Goal: Task Accomplishment & Management: Complete application form

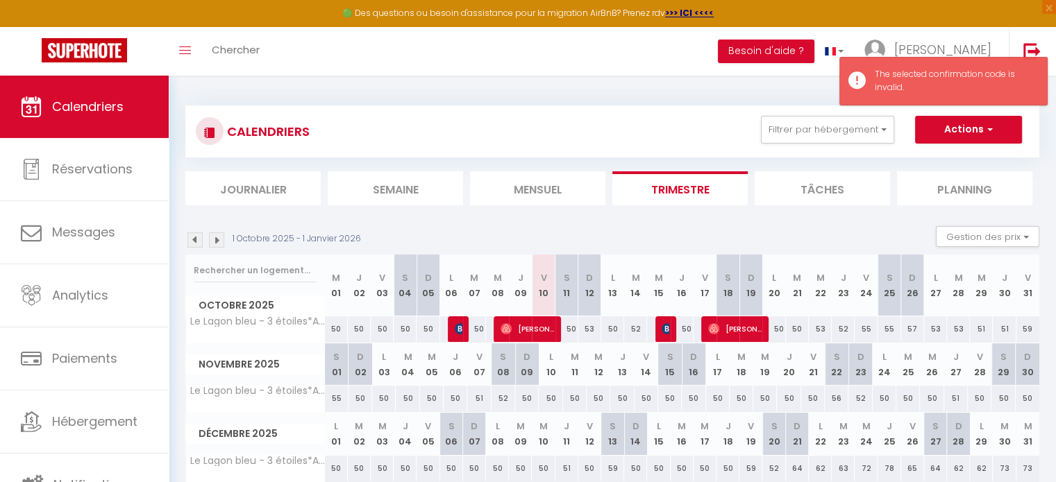
click at [999, 328] on div "51" at bounding box center [1003, 329] width 23 height 26
type input "51"
type input "Jeu 30 Octobre 2025"
type input "Ven 31 Octobre 2025"
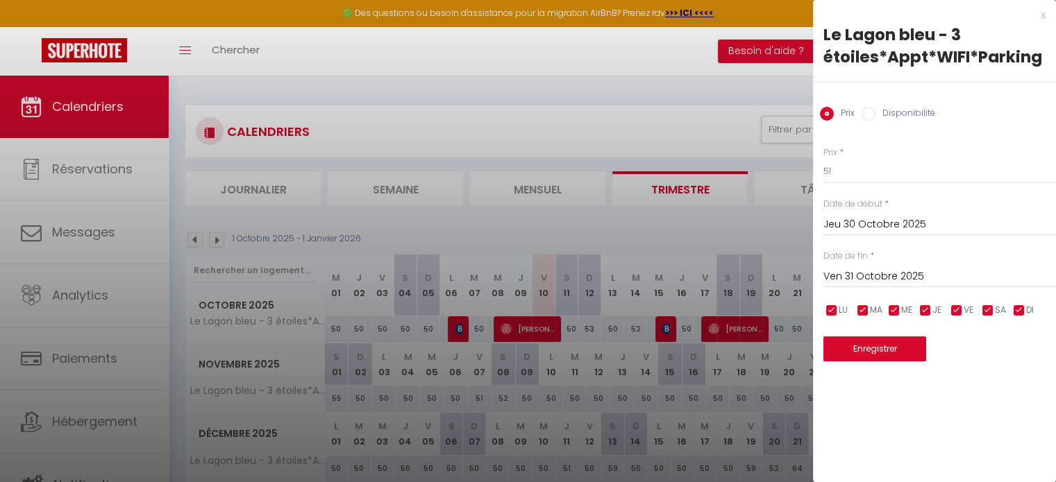
click at [642, 120] on div at bounding box center [528, 241] width 1056 height 482
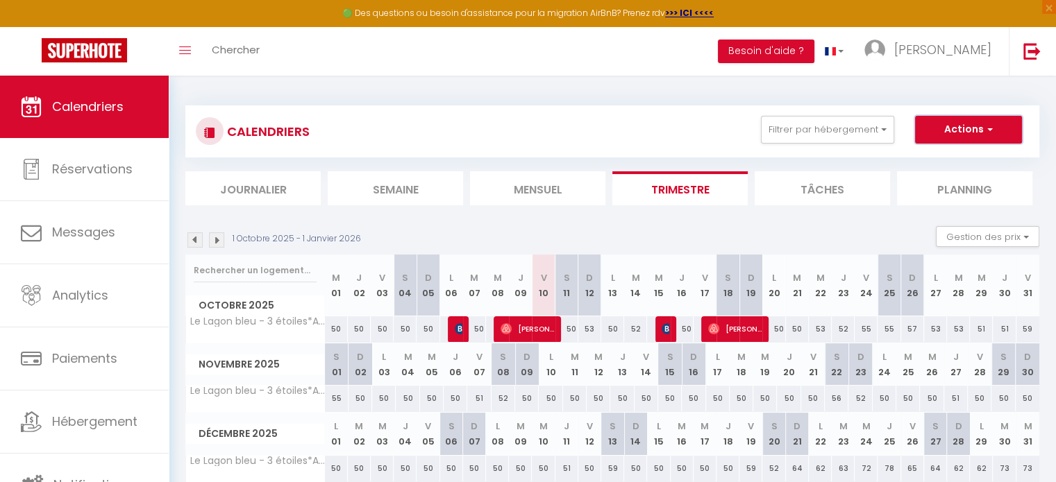
click at [976, 127] on button "Actions" at bounding box center [968, 130] width 107 height 28
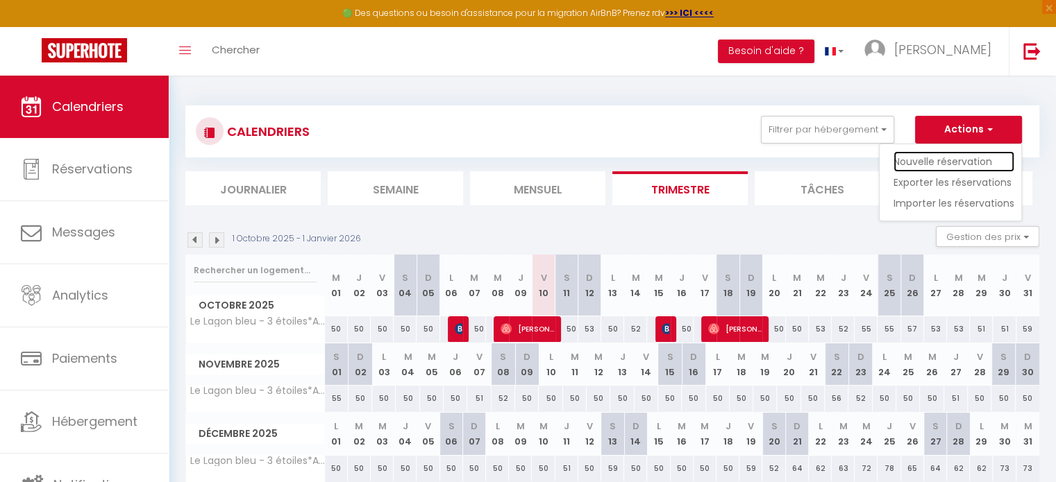
click at [963, 161] on link "Nouvelle réservation" at bounding box center [953, 161] width 121 height 21
select select
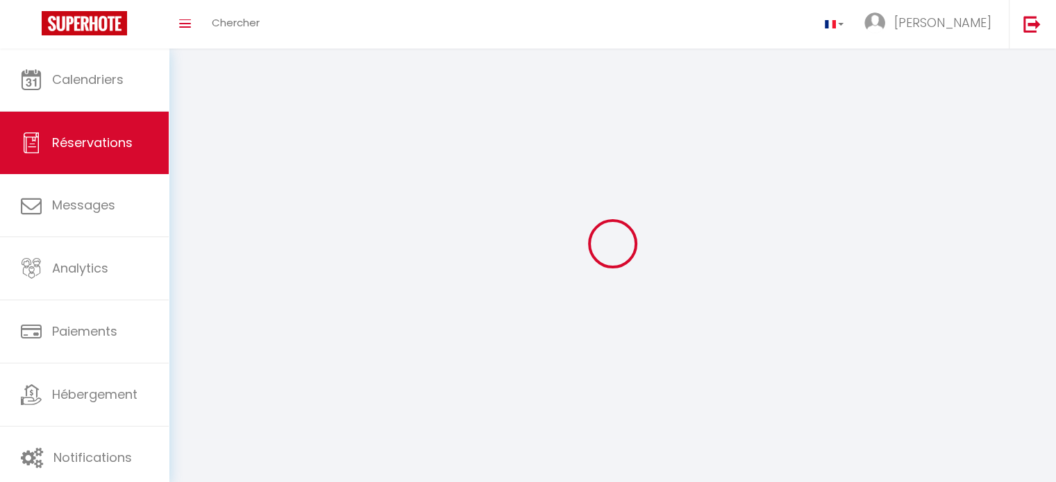
select select
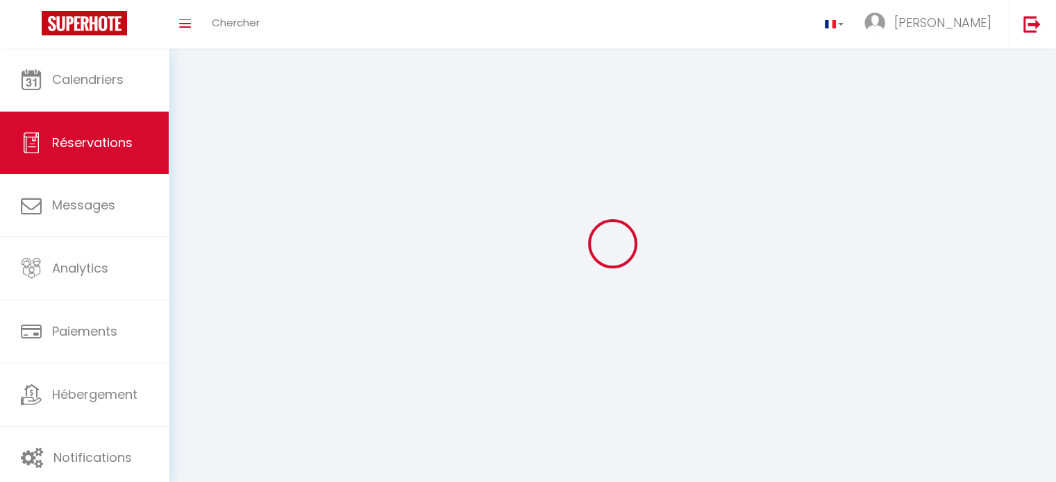
select select
checkbox input "false"
select select
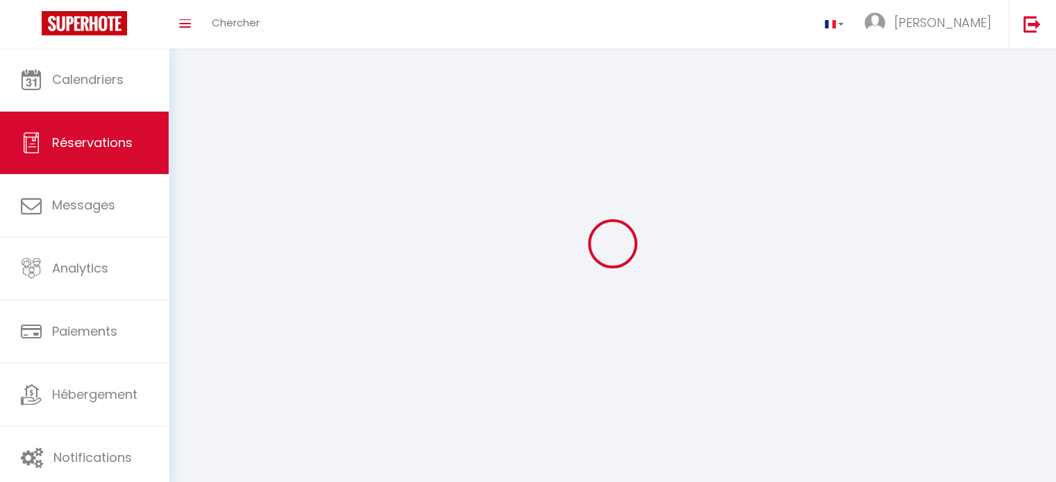
select select
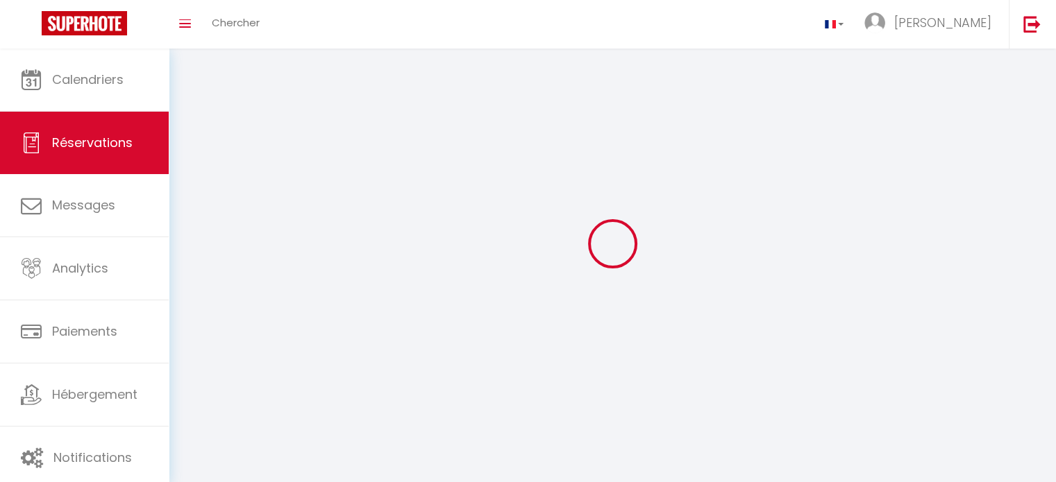
select select
checkbox input "false"
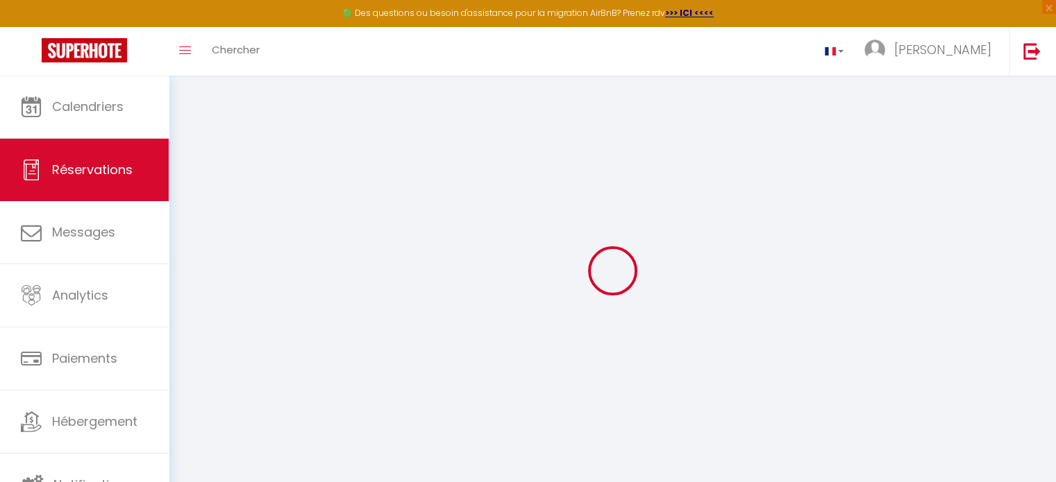
select select
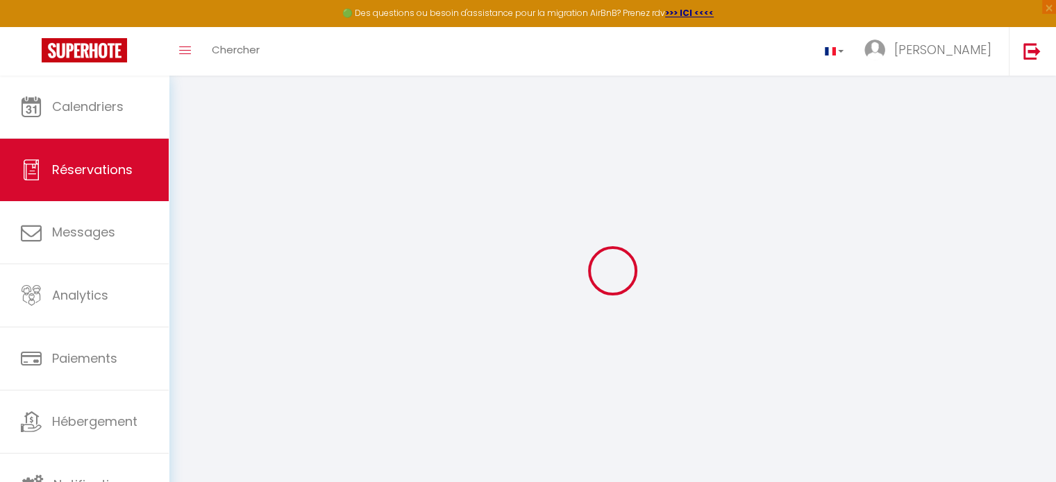
select select
checkbox input "false"
select select
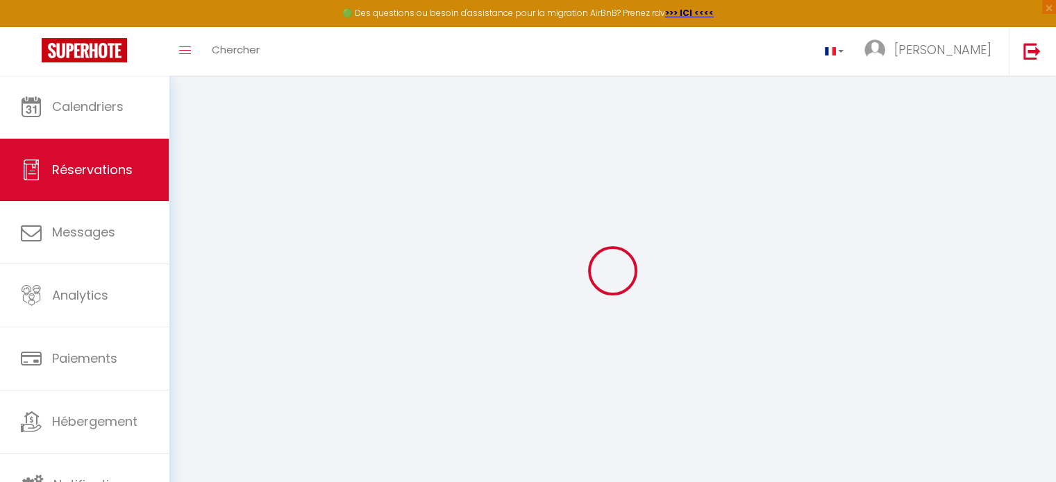
select select
checkbox input "false"
select select
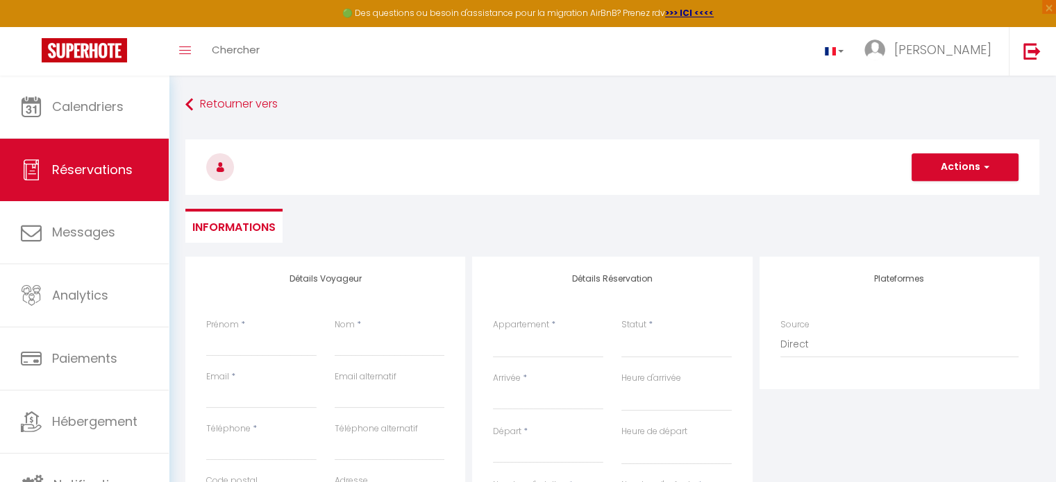
select select
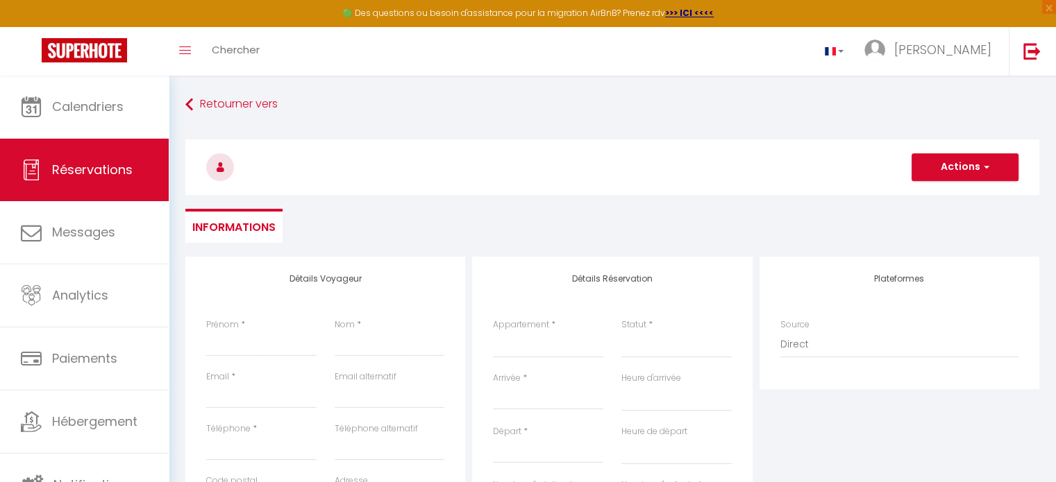
checkbox input "false"
select select
click at [247, 341] on input "Prénom" at bounding box center [261, 344] width 110 height 25
type input "E"
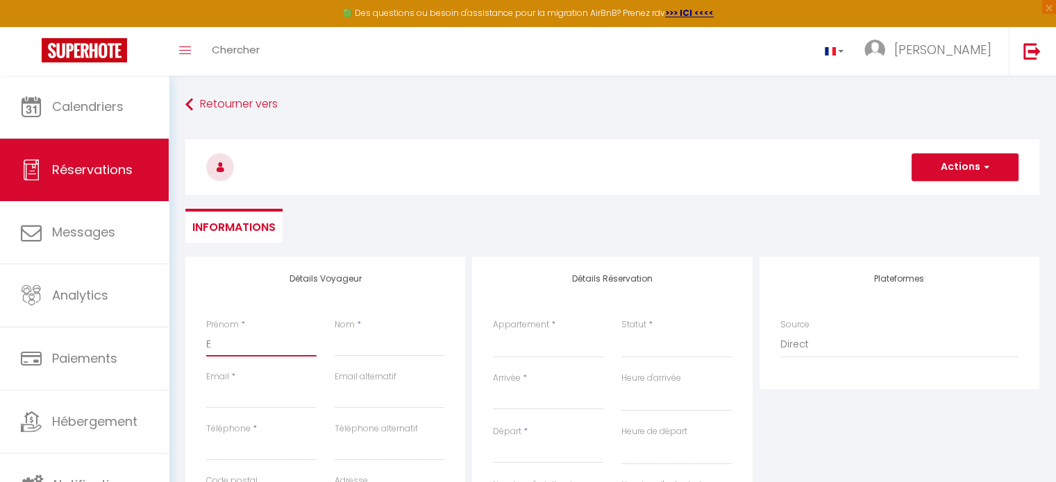
select select
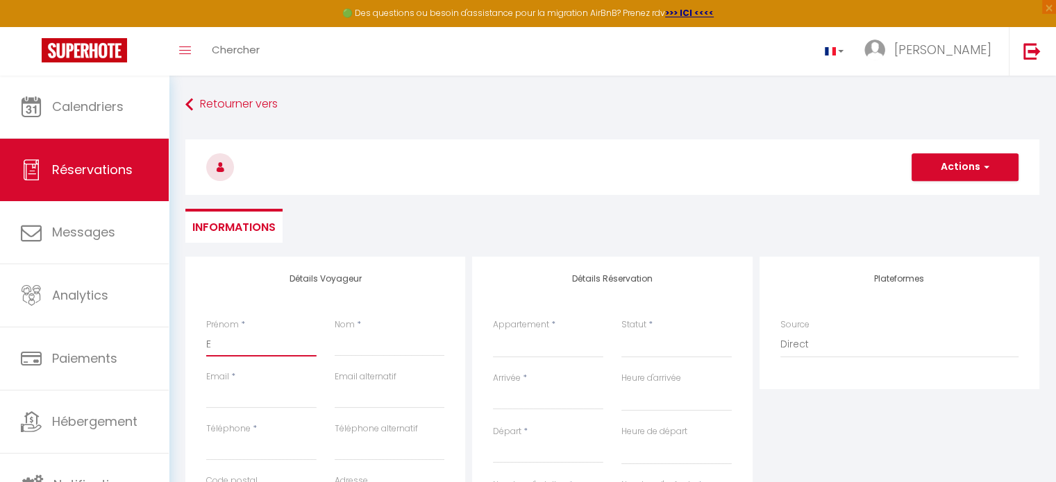
select select
checkbox input "false"
type input "Em"
select select
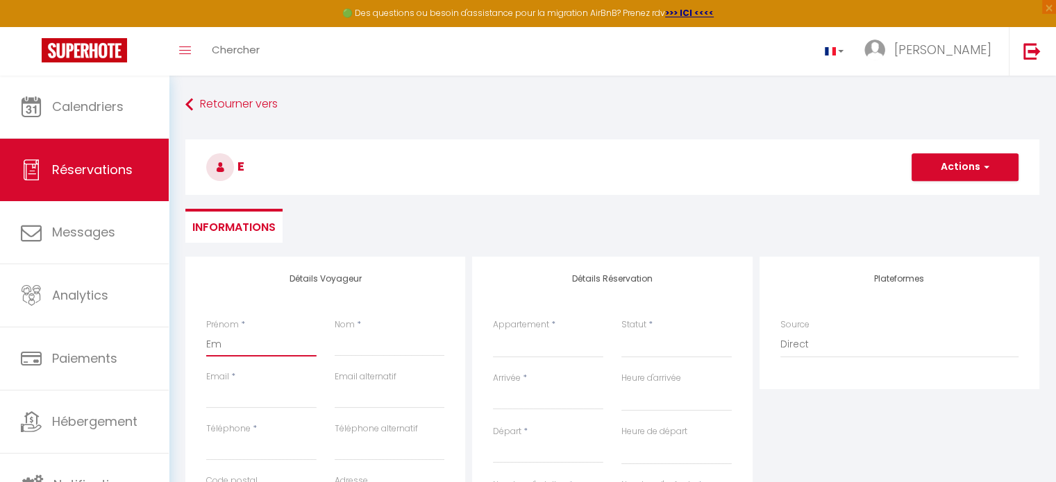
select select
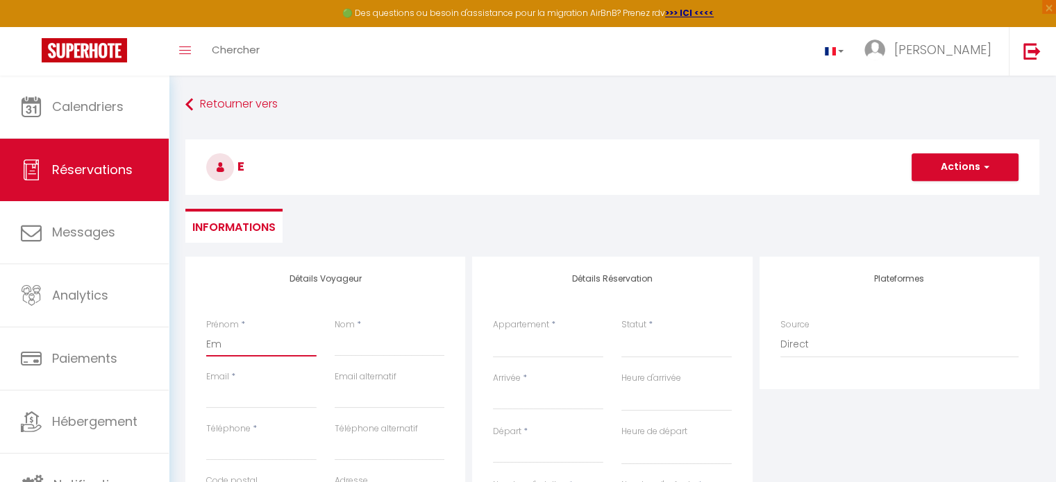
select select
checkbox input "false"
type input "Emi"
select select
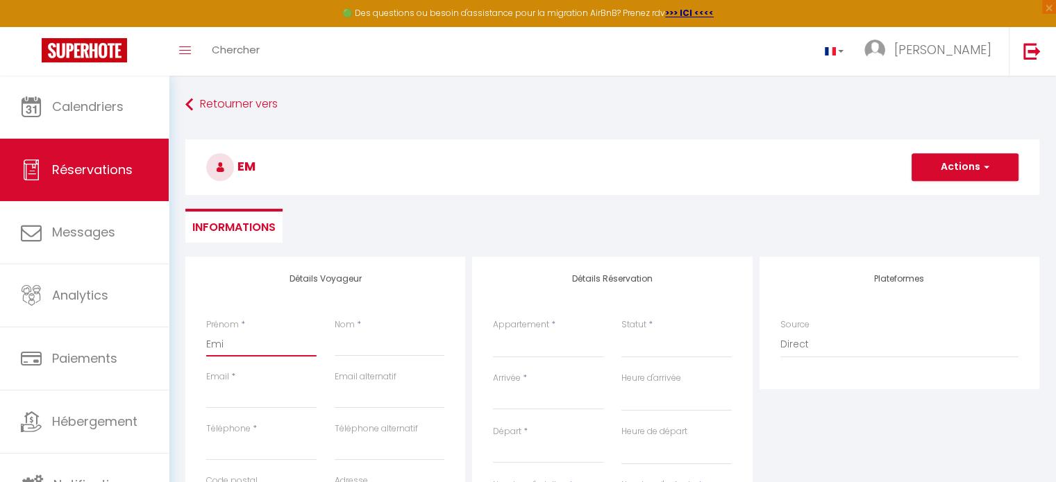
select select
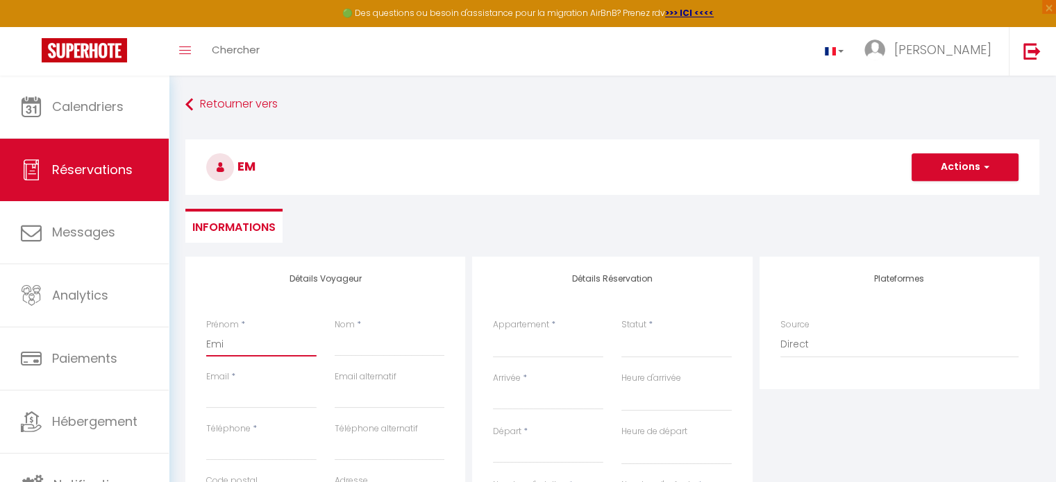
checkbox input "false"
type input "[PERSON_NAME]"
select select
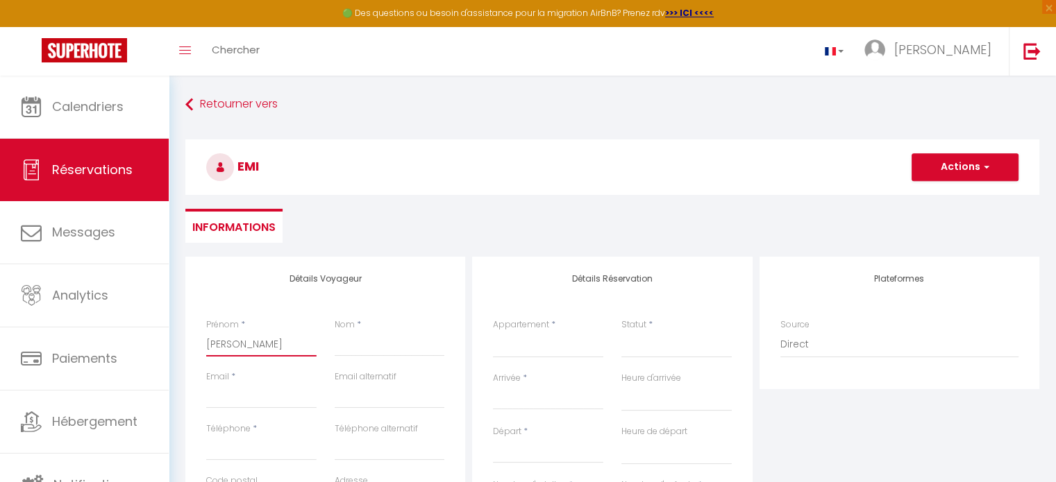
select select
checkbox input "false"
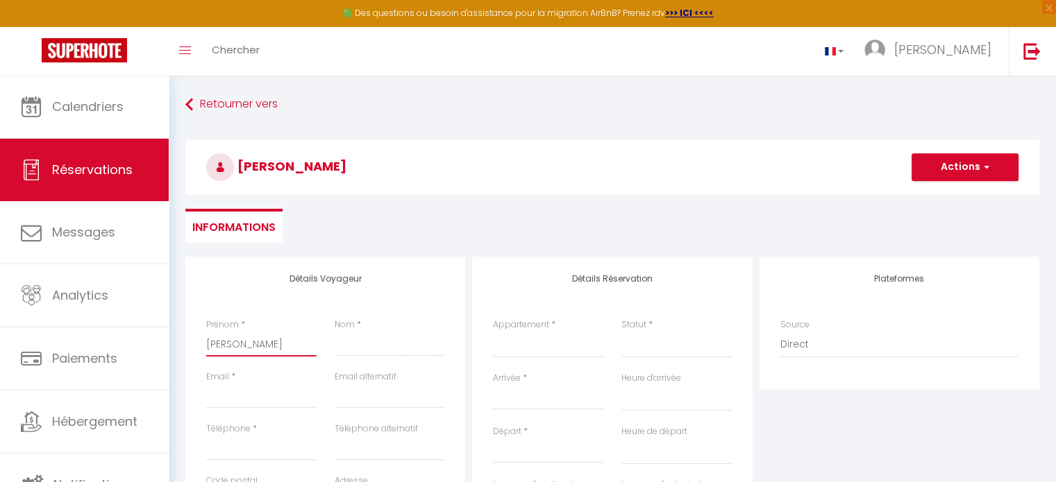
type input "[PERSON_NAME]"
select select
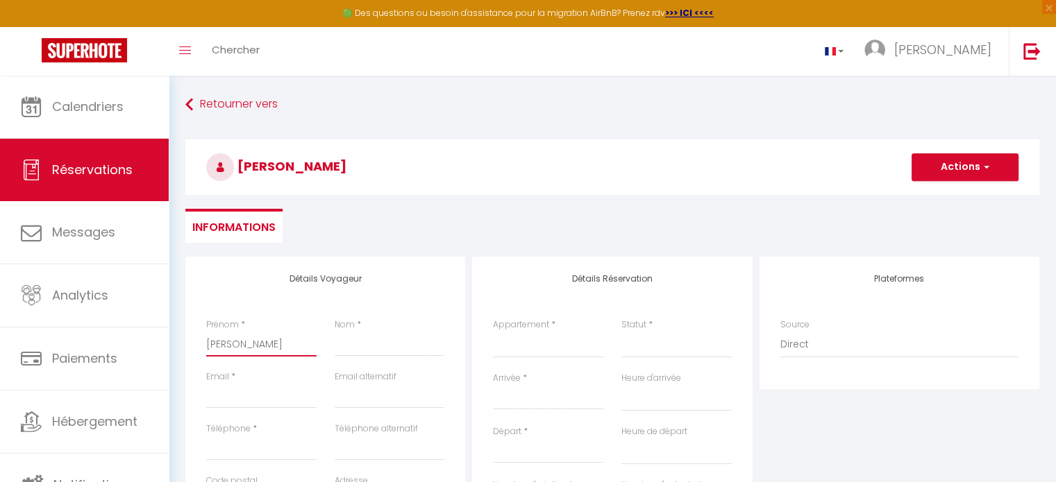
select select
checkbox input "false"
type input "[PERSON_NAME]"
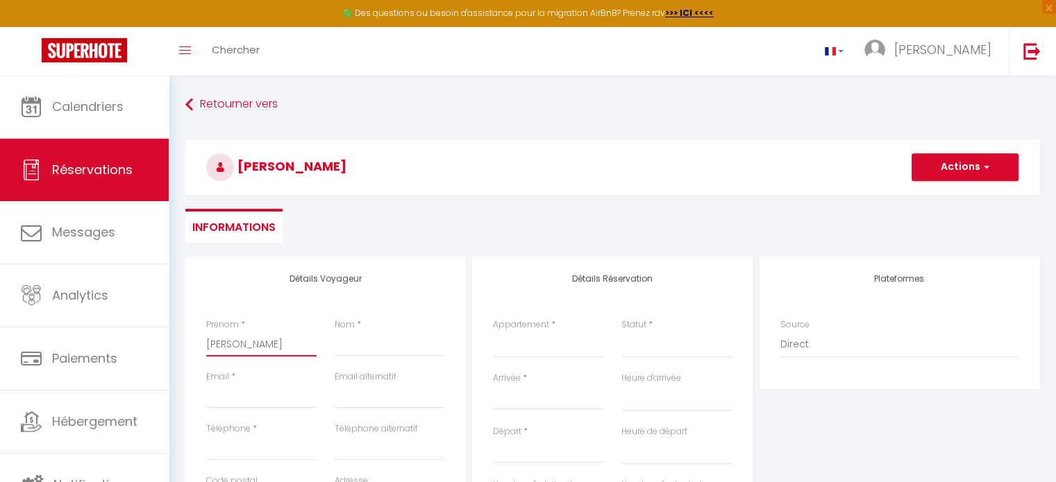
select select
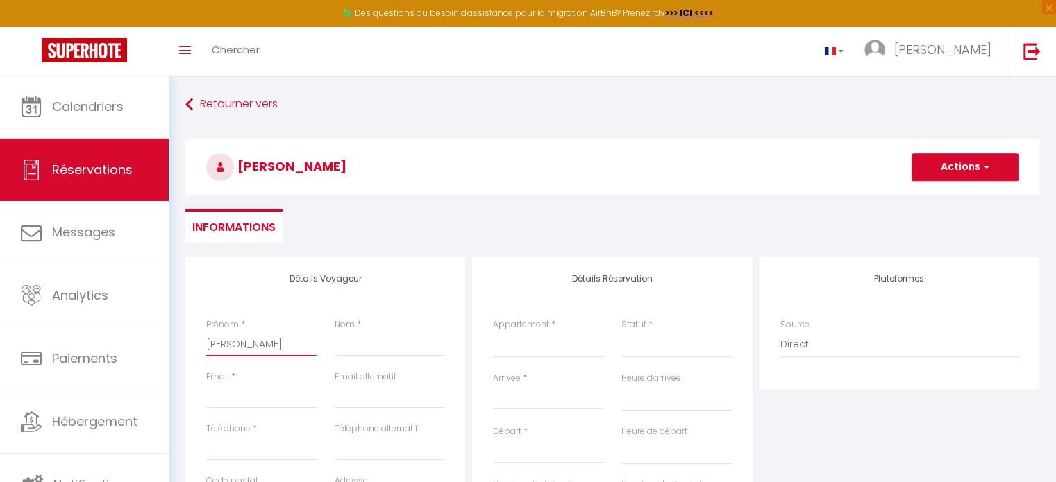
select select
checkbox input "false"
type input "[PERSON_NAME]"
click at [369, 344] on input "Nom" at bounding box center [390, 344] width 110 height 25
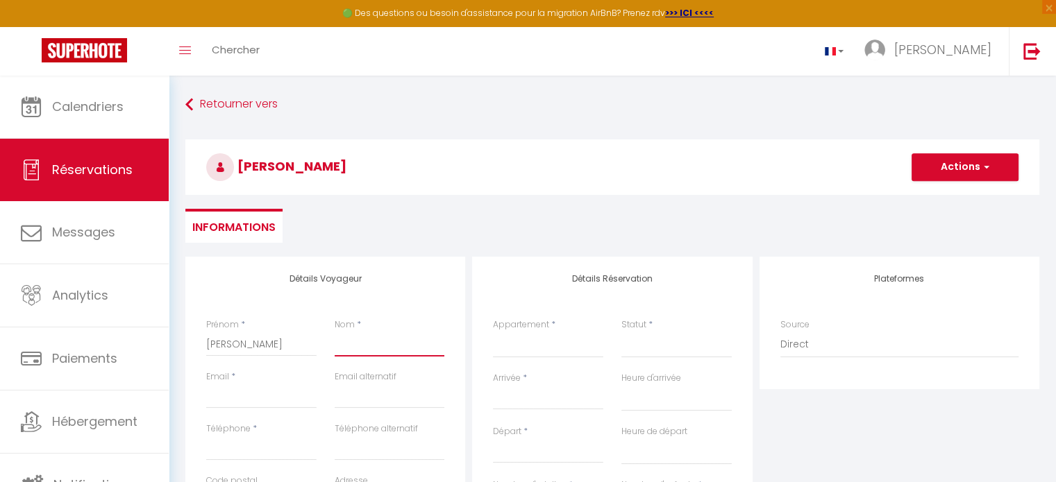
type input "p"
select select
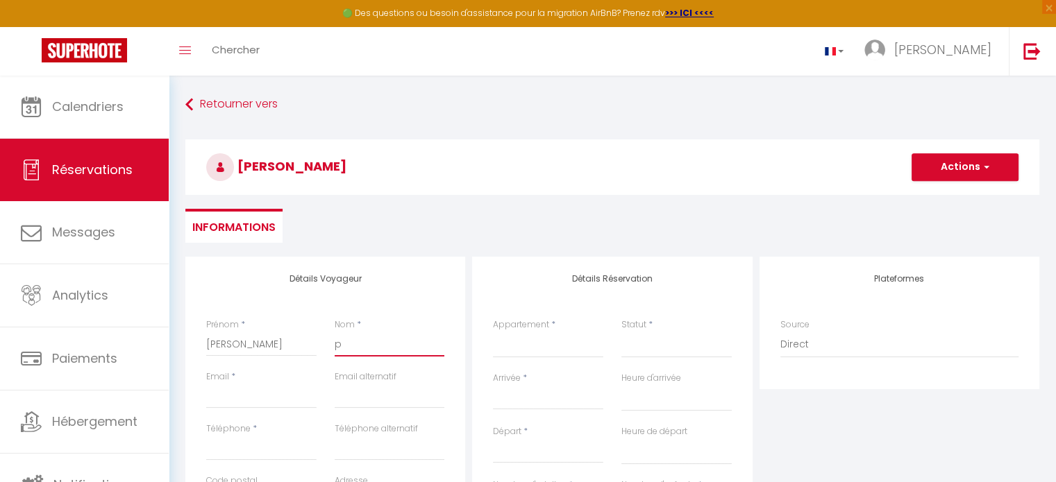
select select
checkbox input "false"
type input "pa"
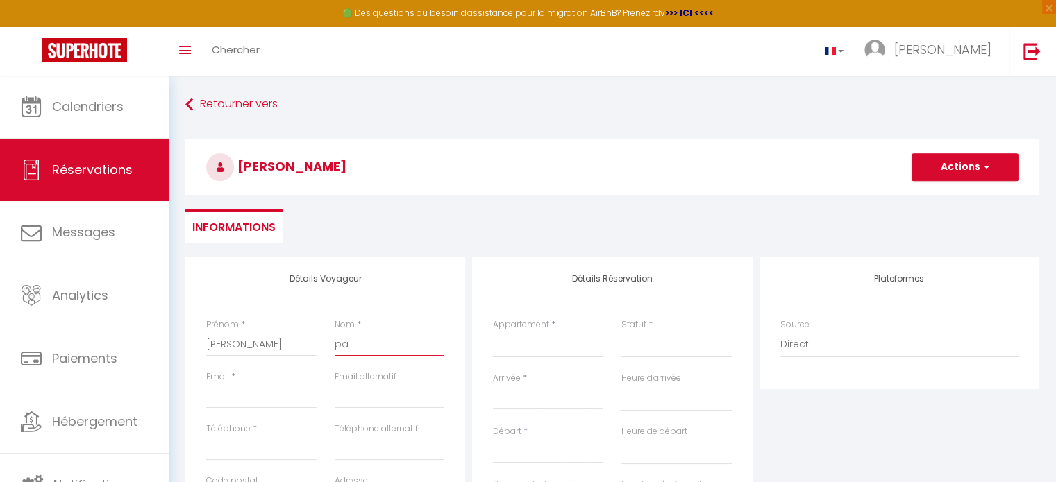
select select
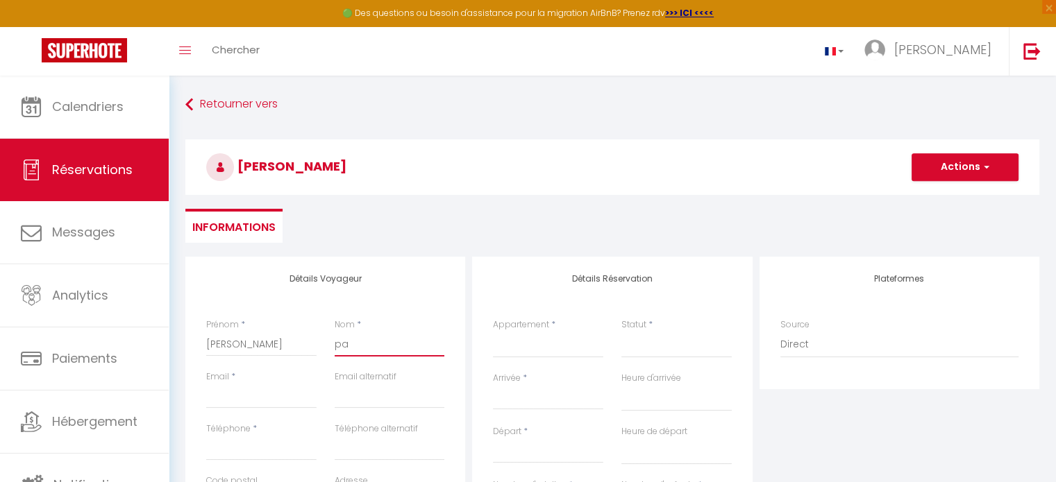
select select
checkbox input "false"
type input "p"
select select
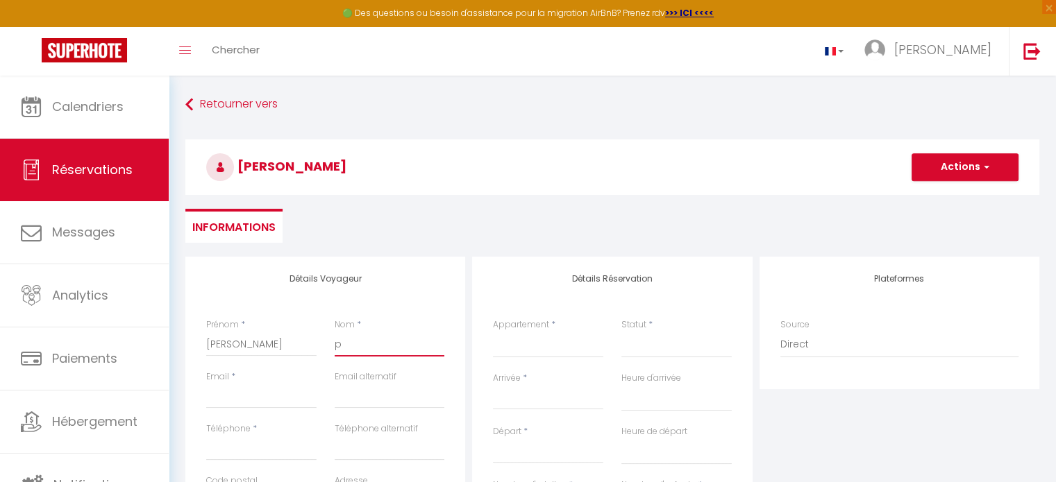
select select
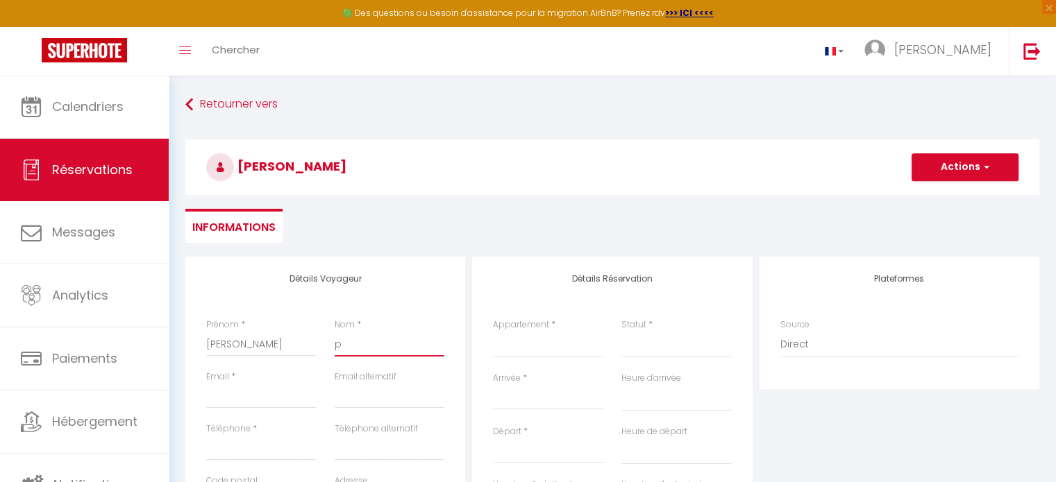
select select
checkbox input "false"
select select
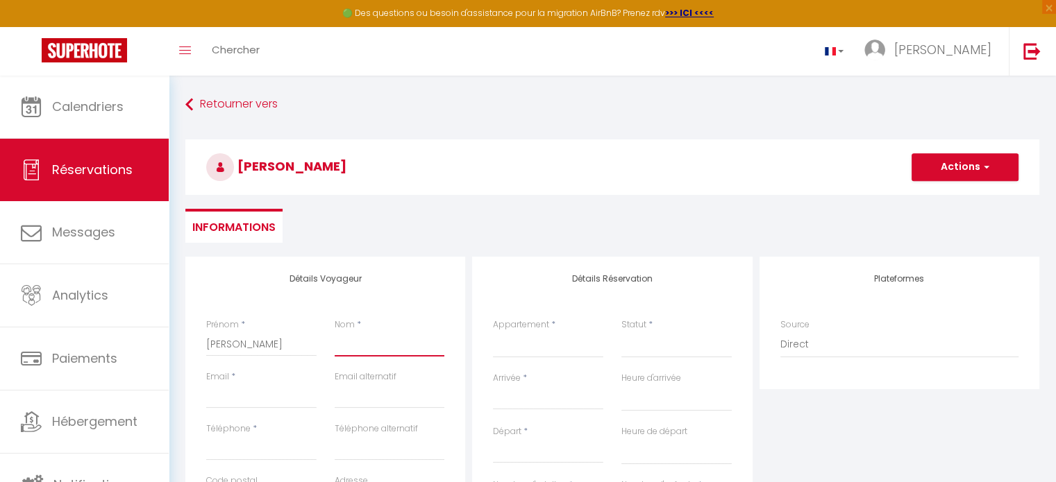
select select
checkbox input "false"
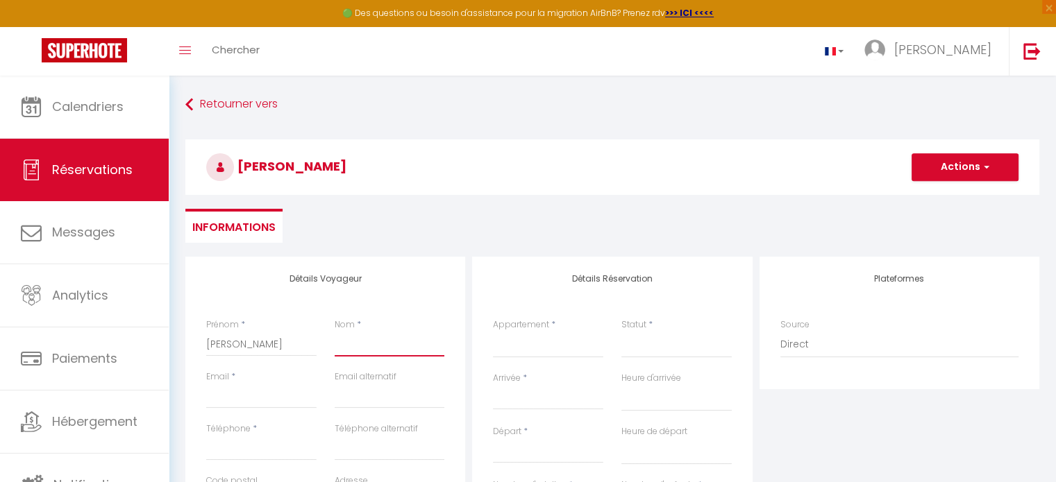
type input "P"
select select
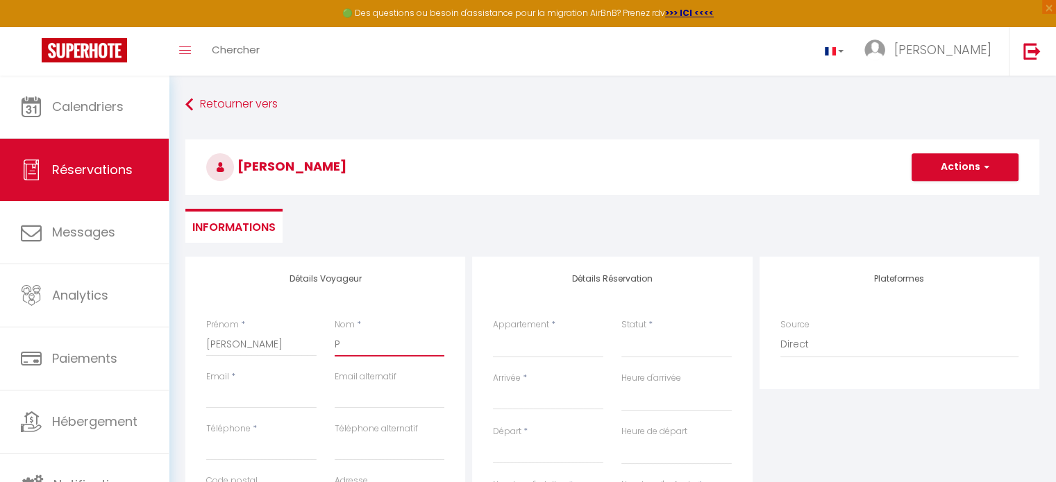
select select
checkbox input "false"
type input "PA"
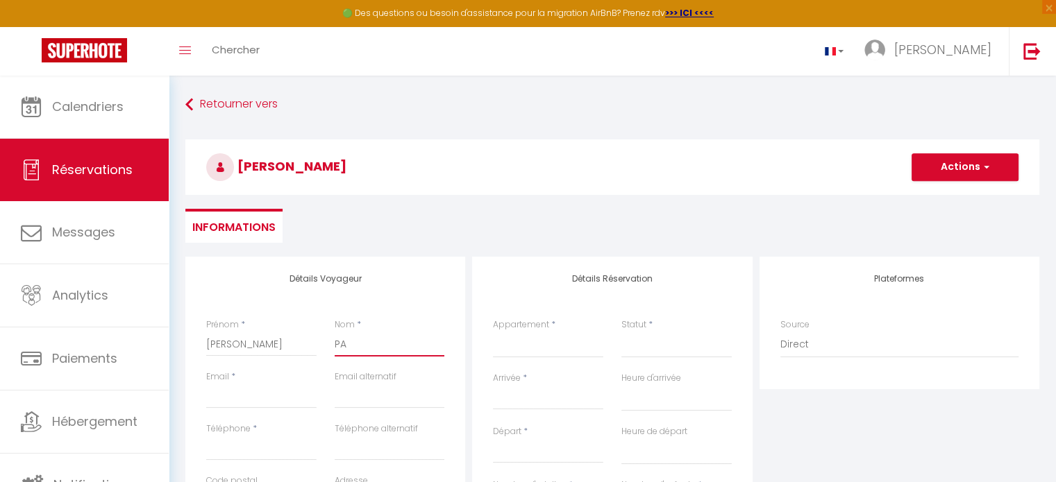
select select
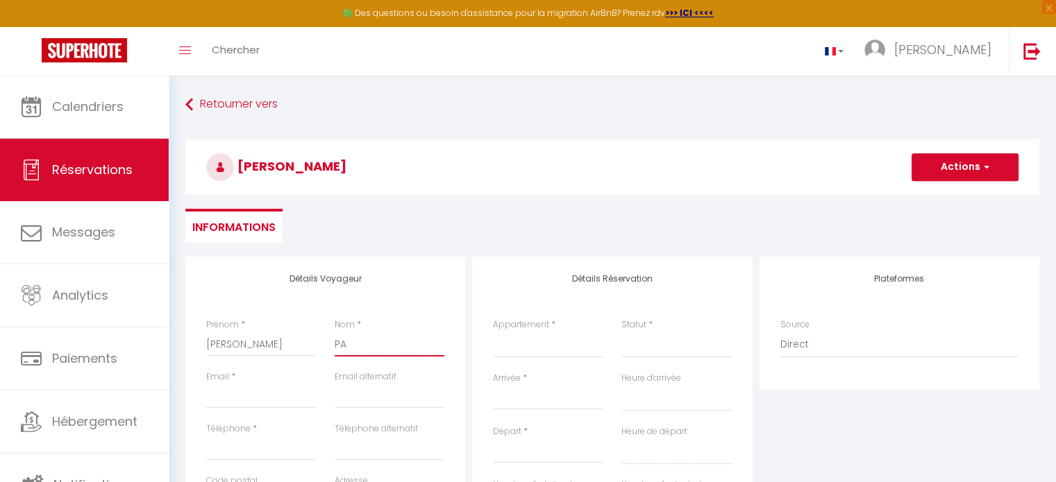
select select
checkbox input "false"
type input "PAC"
select select
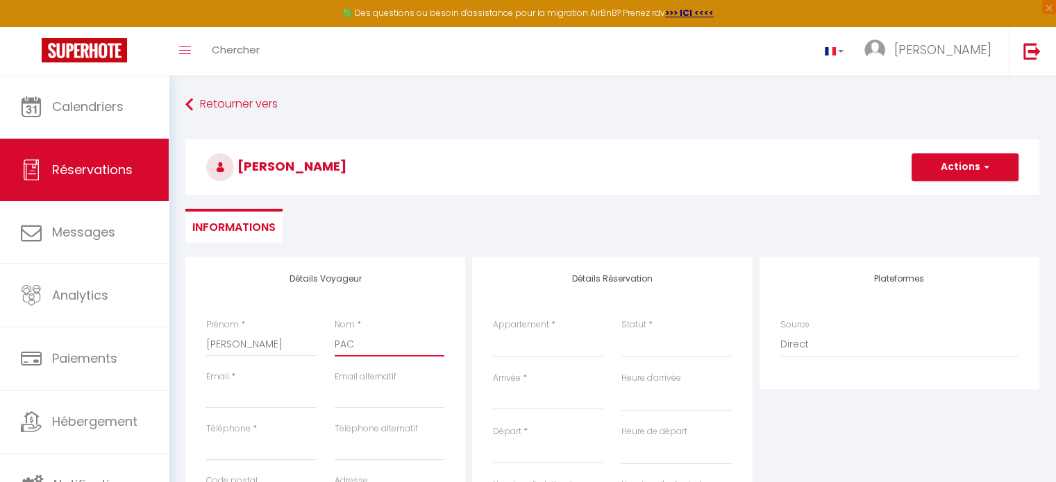
select select
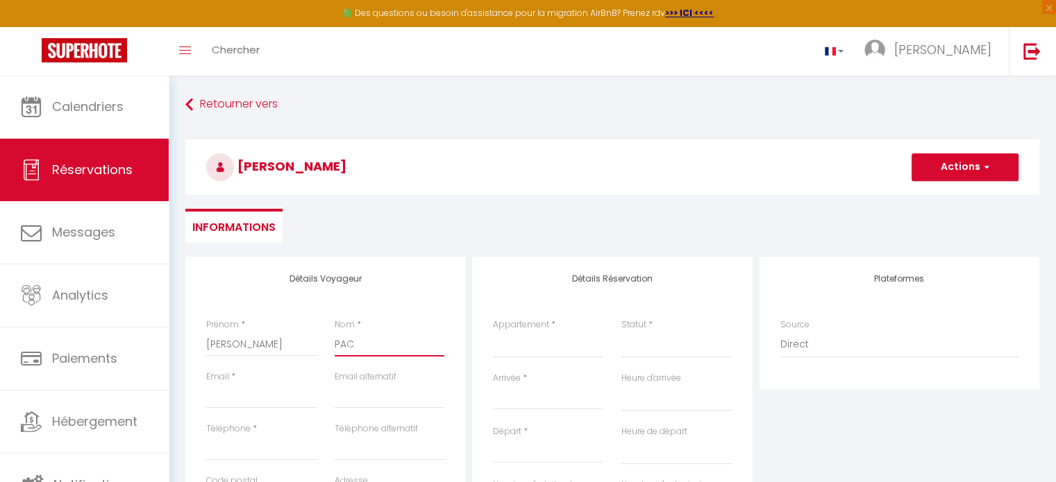
select select
checkbox input "false"
type input "PACA"
select select
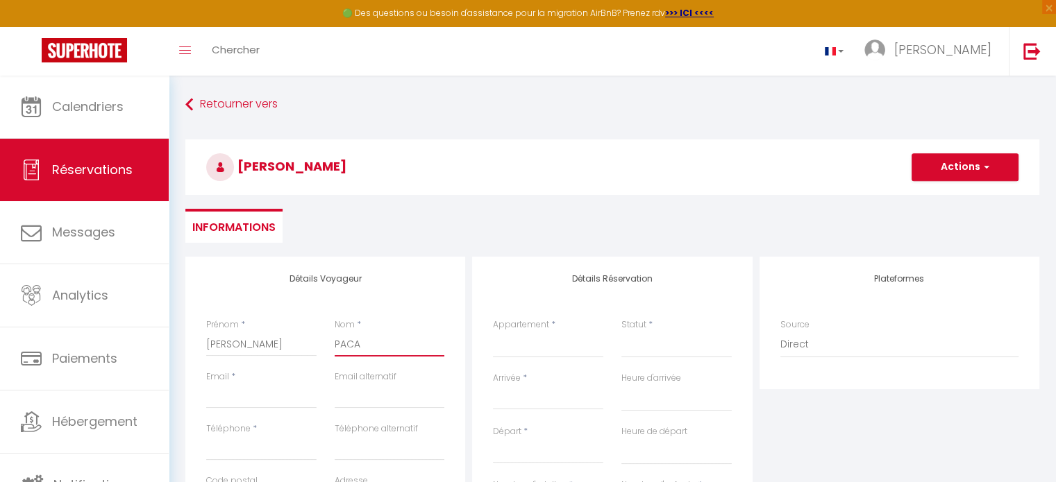
select select
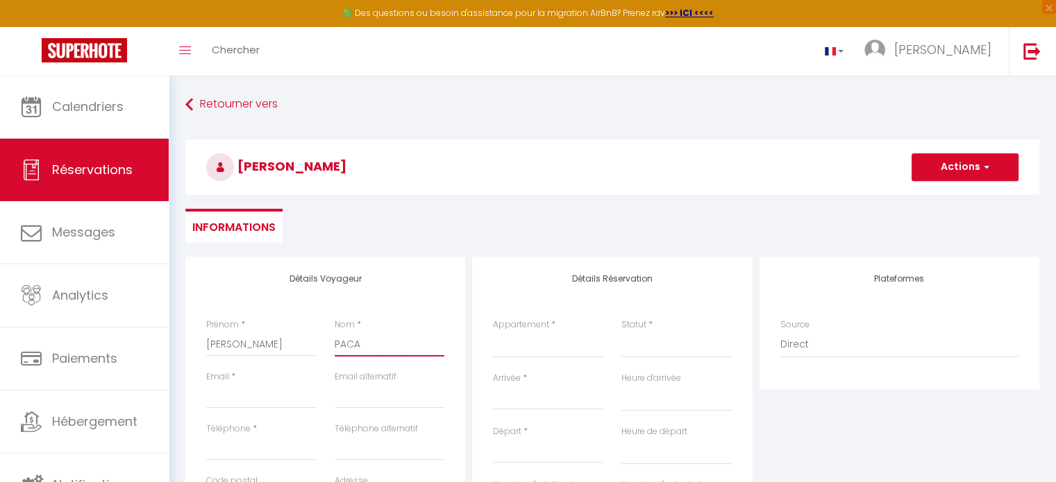
checkbox input "false"
type input "PACAL"
select select
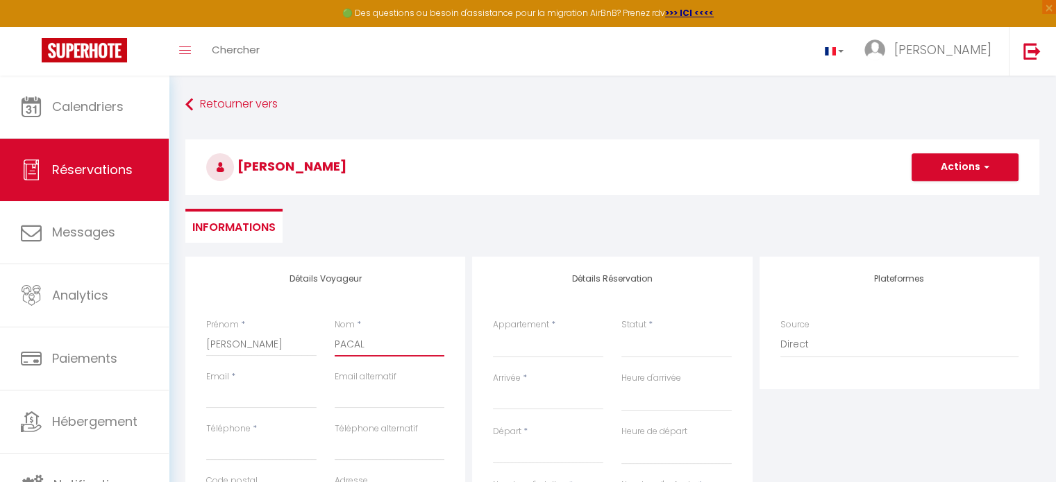
select select
checkbox input "false"
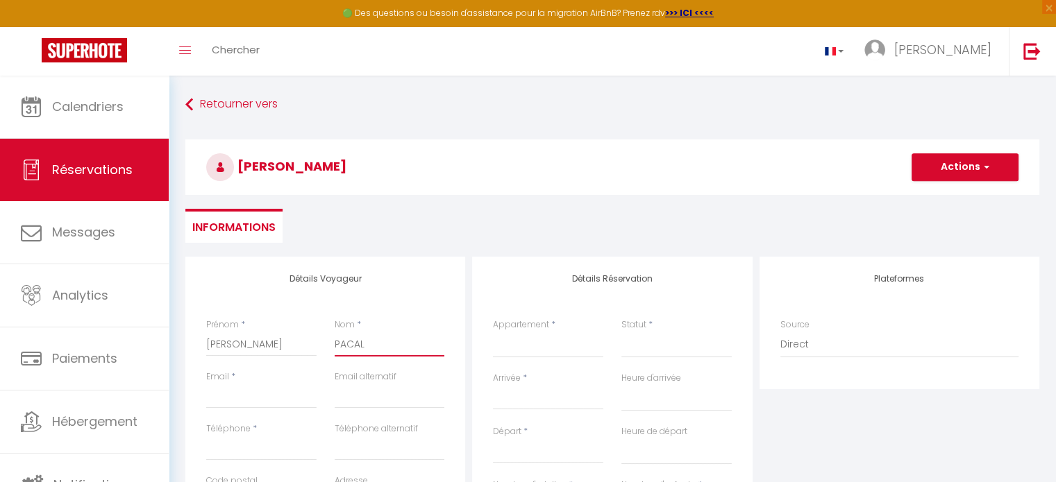
type input "PACALO"
select select
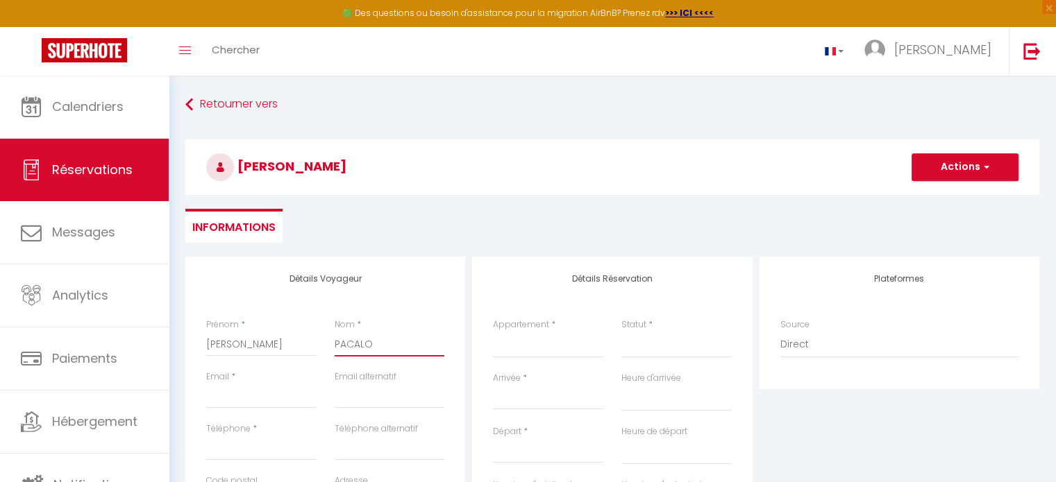
select select
checkbox input "false"
type input "PACALON"
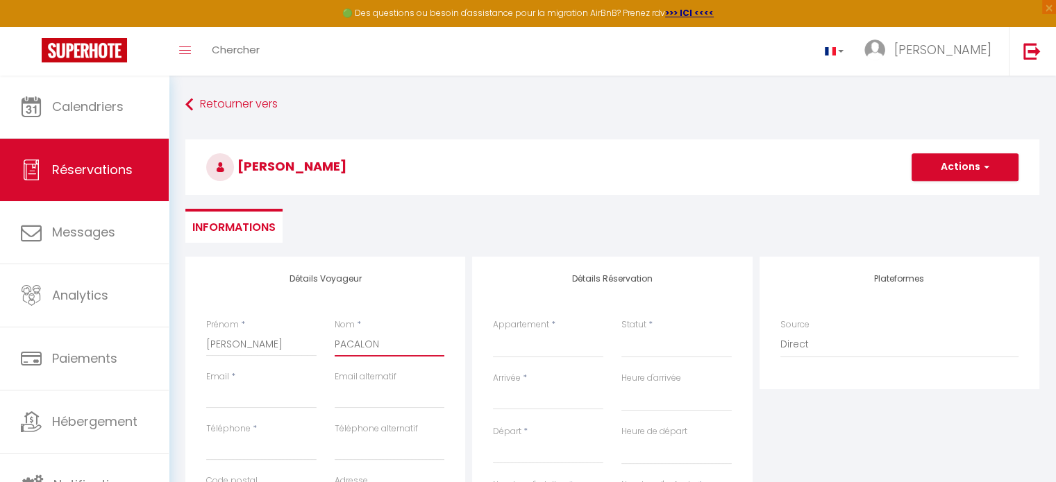
select select
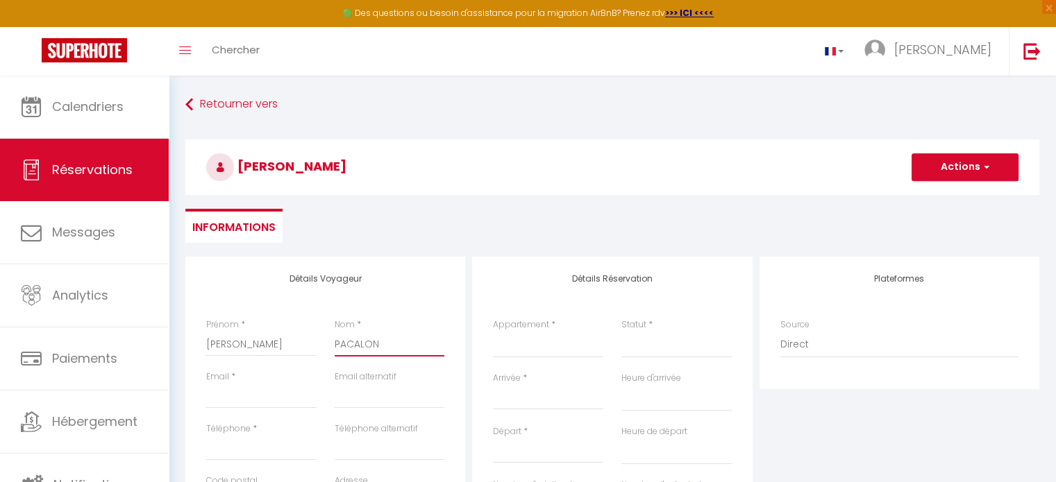
select select
checkbox input "false"
click at [252, 394] on input "Email" at bounding box center [261, 396] width 110 height 25
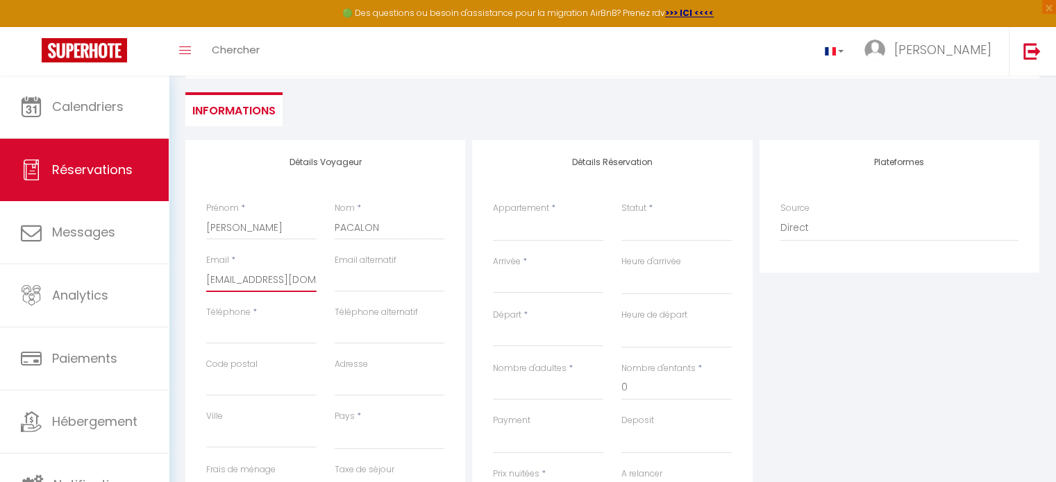
scroll to position [139, 0]
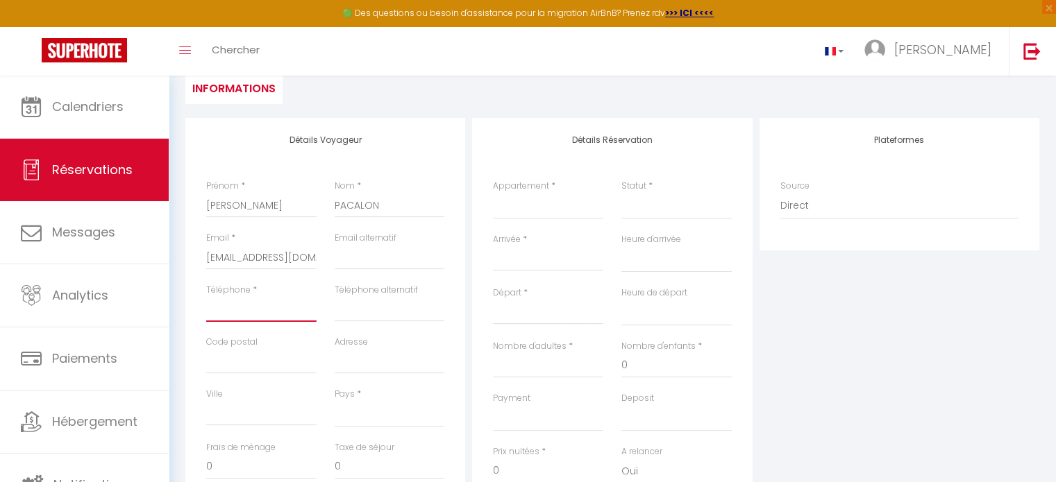
click at [234, 312] on input "Téléphone" at bounding box center [261, 309] width 110 height 25
click at [240, 360] on input "Code postal" at bounding box center [261, 361] width 110 height 25
click at [361, 360] on input "Adresse" at bounding box center [390, 361] width 110 height 25
click at [262, 413] on input "Ville" at bounding box center [261, 413] width 110 height 25
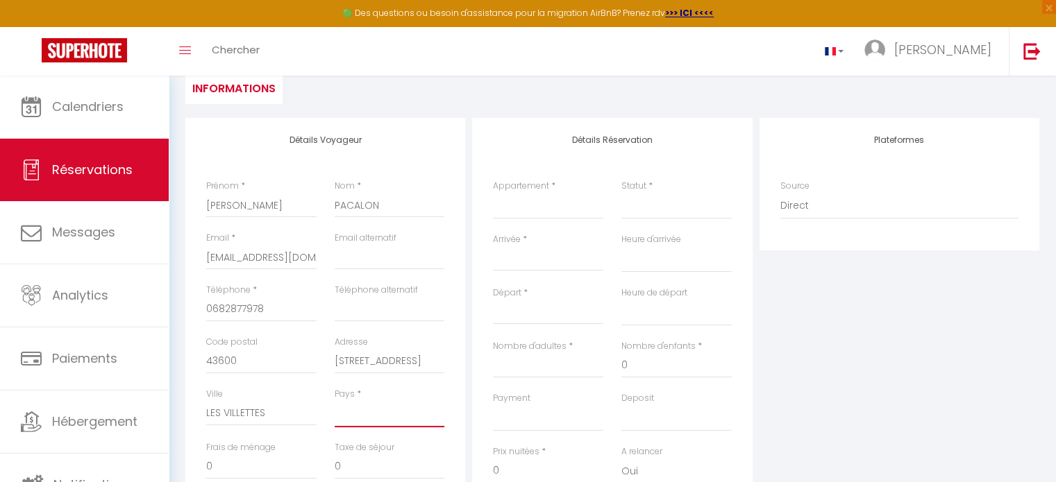
click at [362, 412] on select "[GEOGRAPHIC_DATA] [GEOGRAPHIC_DATA] [GEOGRAPHIC_DATA] [GEOGRAPHIC_DATA] [GEOGRA…" at bounding box center [390, 414] width 110 height 26
click at [335, 401] on select "[GEOGRAPHIC_DATA] [GEOGRAPHIC_DATA] [GEOGRAPHIC_DATA] [GEOGRAPHIC_DATA] [GEOGRA…" at bounding box center [390, 414] width 110 height 26
click at [238, 468] on input "0" at bounding box center [261, 467] width 110 height 25
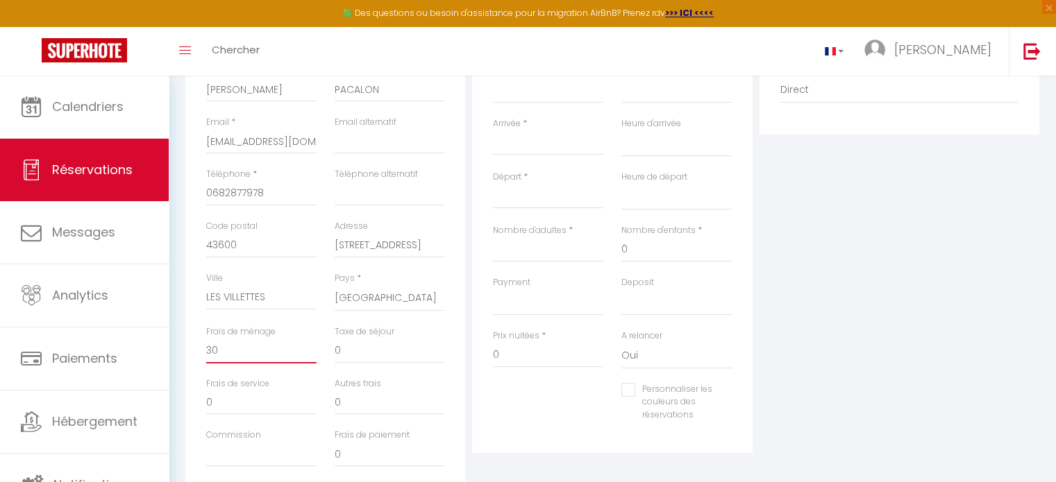
scroll to position [278, 0]
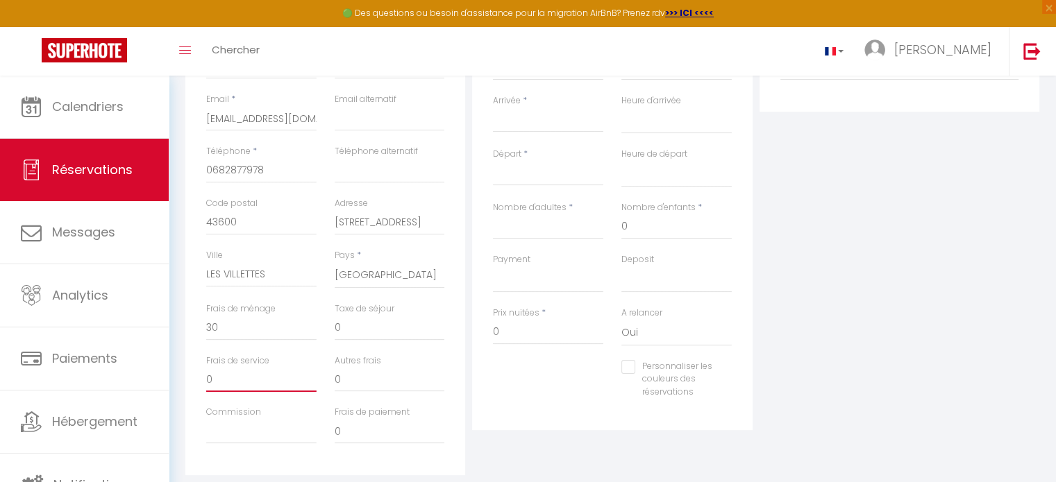
click at [250, 379] on input "0" at bounding box center [261, 379] width 110 height 25
click at [244, 416] on label "Commission" at bounding box center [233, 412] width 55 height 13
click at [244, 419] on input "Commission" at bounding box center [261, 431] width 110 height 25
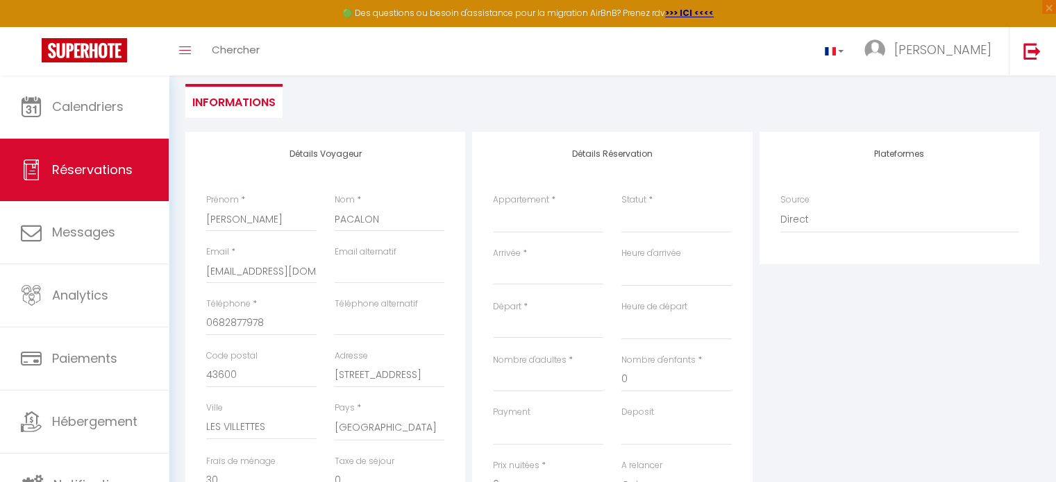
scroll to position [104, 0]
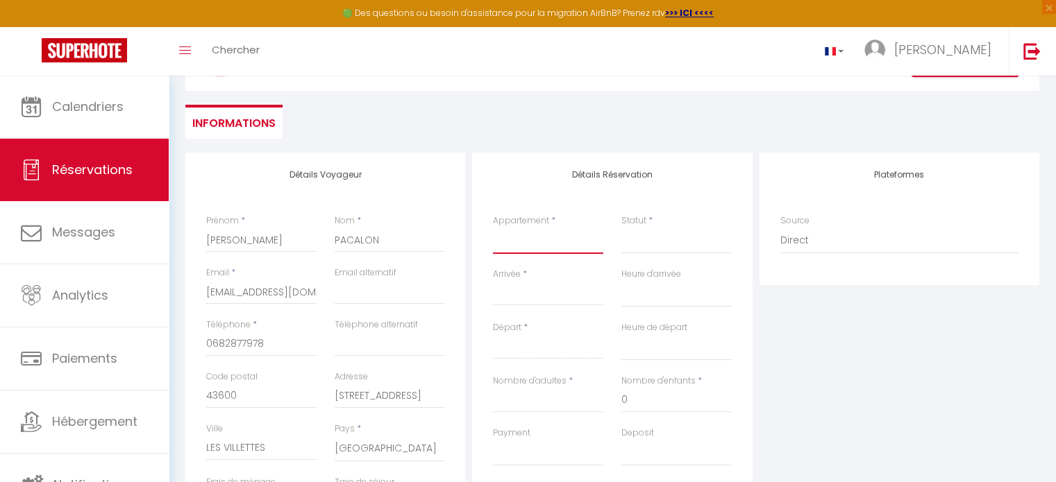
click at [533, 233] on select "Le Lagon bleu - 3 étoiles*Appt*WIFI*Parking" at bounding box center [548, 241] width 110 height 26
click at [493, 228] on select "Le Lagon bleu - 3 étoiles*Appt*WIFI*Parking" at bounding box center [548, 241] width 110 height 26
click at [635, 237] on select "Confirmé Non Confirmé [PERSON_NAME] par le voyageur No Show Request" at bounding box center [676, 241] width 110 height 26
click at [634, 241] on select "Confirmé Non Confirmé [PERSON_NAME] par le voyageur No Show Request" at bounding box center [676, 241] width 110 height 26
click at [544, 288] on input "Arrivée" at bounding box center [548, 295] width 110 height 18
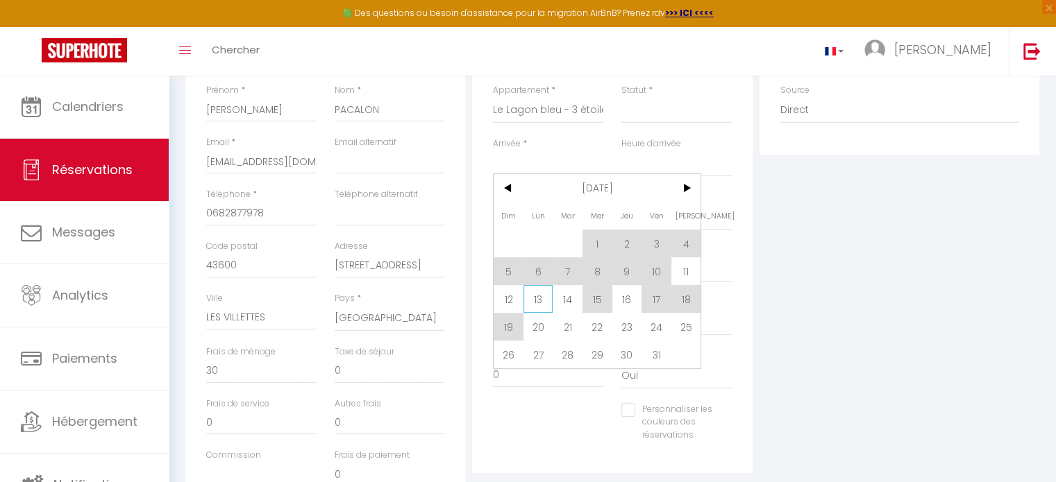
scroll to position [243, 0]
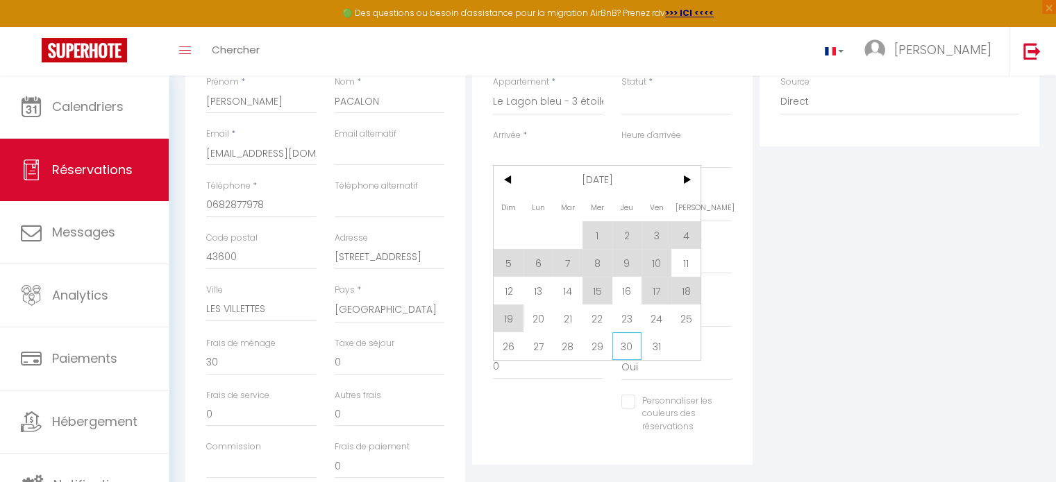
click at [628, 346] on span "30" at bounding box center [627, 346] width 30 height 28
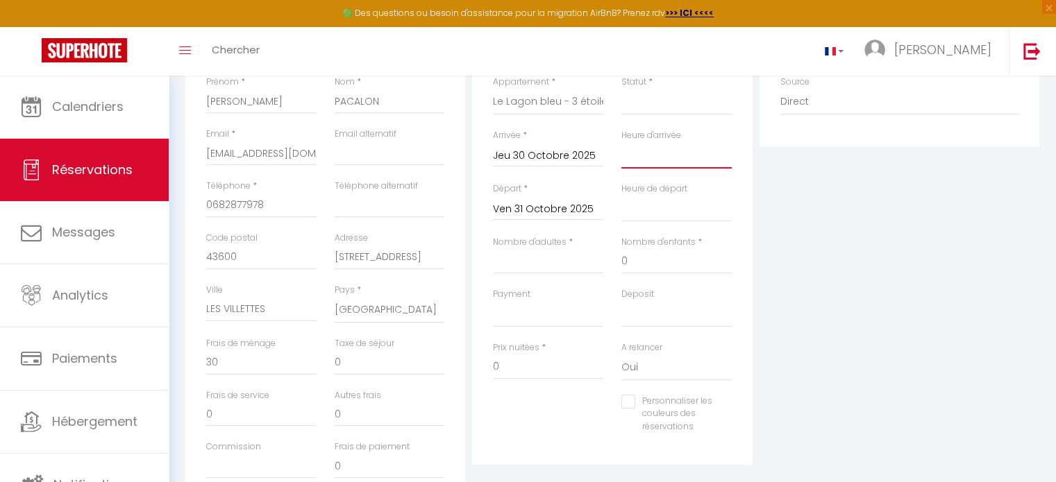
click at [644, 158] on select "00:00 00:30 01:00 01:30 02:00 02:30 03:00 03:30 04:00 04:30 05:00 05:30 06:00 0…" at bounding box center [676, 155] width 110 height 26
click at [621, 142] on select "00:00 00:30 01:00 01:30 02:00 02:30 03:00 03:30 04:00 04:30 05:00 05:30 06:00 0…" at bounding box center [676, 155] width 110 height 26
click at [546, 263] on input "Nombre d'adultes" at bounding box center [548, 261] width 110 height 25
click at [663, 265] on input "0" at bounding box center [676, 261] width 110 height 25
click at [551, 314] on select "OK KO" at bounding box center [548, 314] width 110 height 26
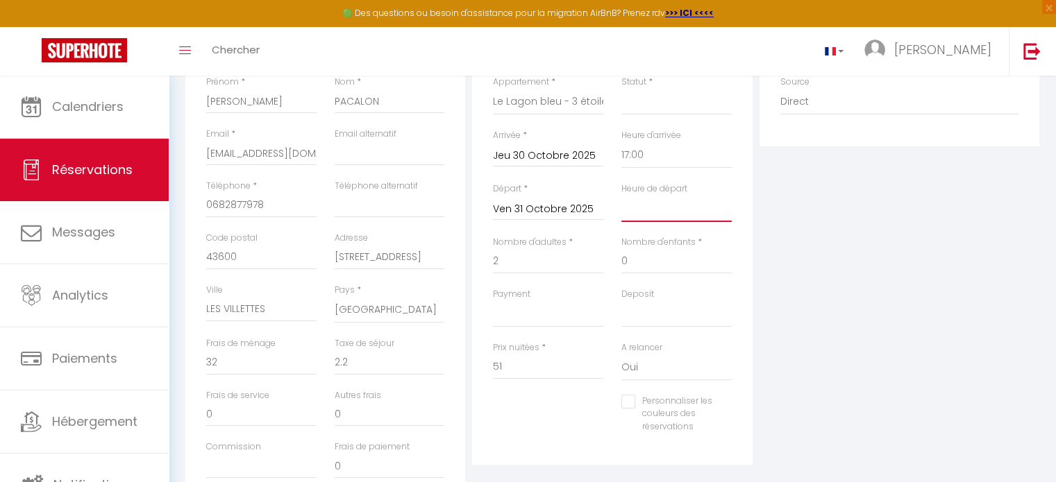
click at [664, 208] on select "00:00 00:30 01:00 01:30 02:00 02:30 03:00 03:30 04:00 04:30 05:00 05:30 06:00 0…" at bounding box center [676, 209] width 110 height 26
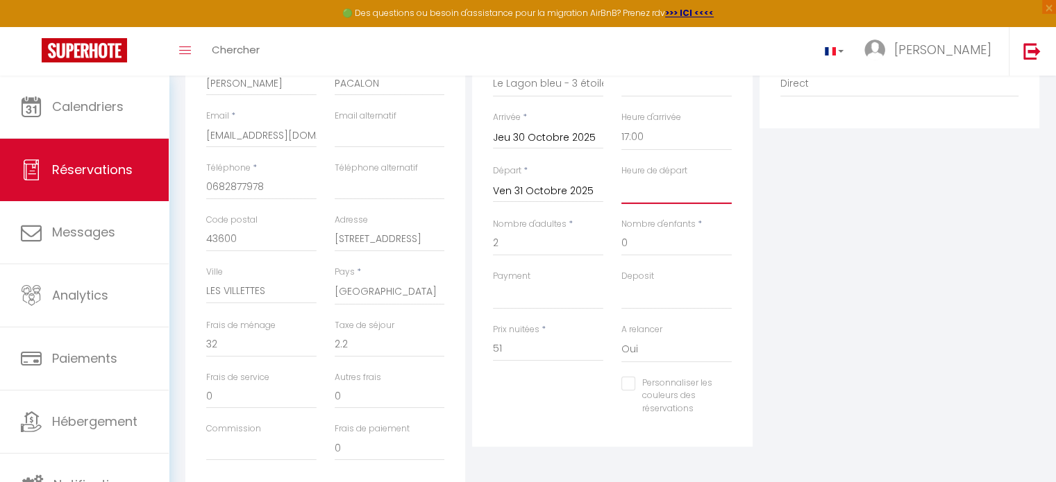
scroll to position [312, 0]
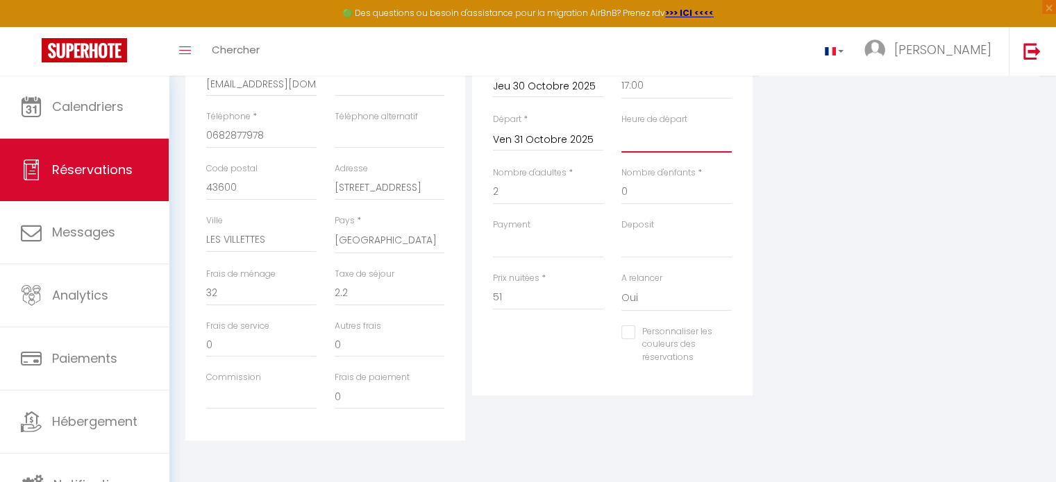
click at [654, 140] on select "00:00 00:30 01:00 01:30 02:00 02:30 03:00 03:30 04:00 04:30 05:00 05:30 06:00 0…" at bounding box center [676, 139] width 110 height 26
click at [621, 126] on select "00:00 00:30 01:00 01:30 02:00 02:30 03:00 03:30 04:00 04:30 05:00 05:30 06:00 0…" at bounding box center [676, 139] width 110 height 26
click at [520, 236] on select "OK KO" at bounding box center [548, 245] width 110 height 26
click at [493, 232] on select "OK KO" at bounding box center [548, 245] width 110 height 26
click at [641, 244] on select "OK KO" at bounding box center [676, 245] width 110 height 26
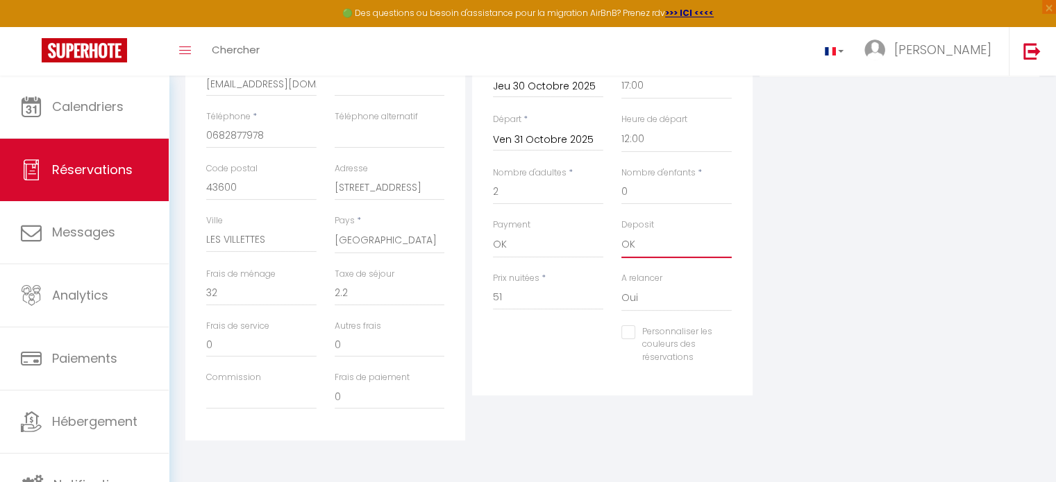
click at [621, 232] on select "OK KO" at bounding box center [676, 245] width 110 height 26
click at [650, 296] on select "Oui Non" at bounding box center [676, 298] width 110 height 26
click at [621, 285] on select "Oui Non" at bounding box center [676, 298] width 110 height 26
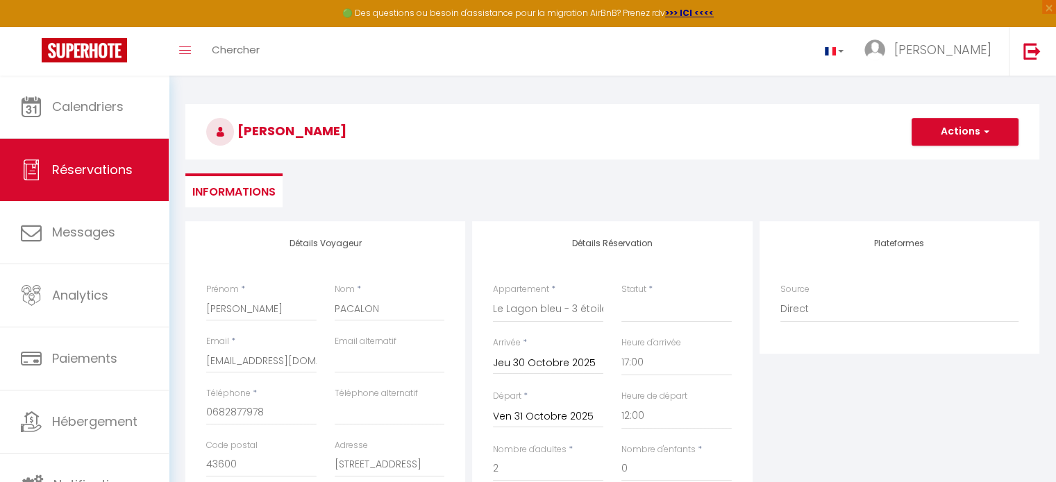
scroll to position [35, 0]
click at [966, 133] on button "Actions" at bounding box center [964, 133] width 107 height 28
click at [935, 164] on link "Enregistrer" at bounding box center [951, 163] width 110 height 18
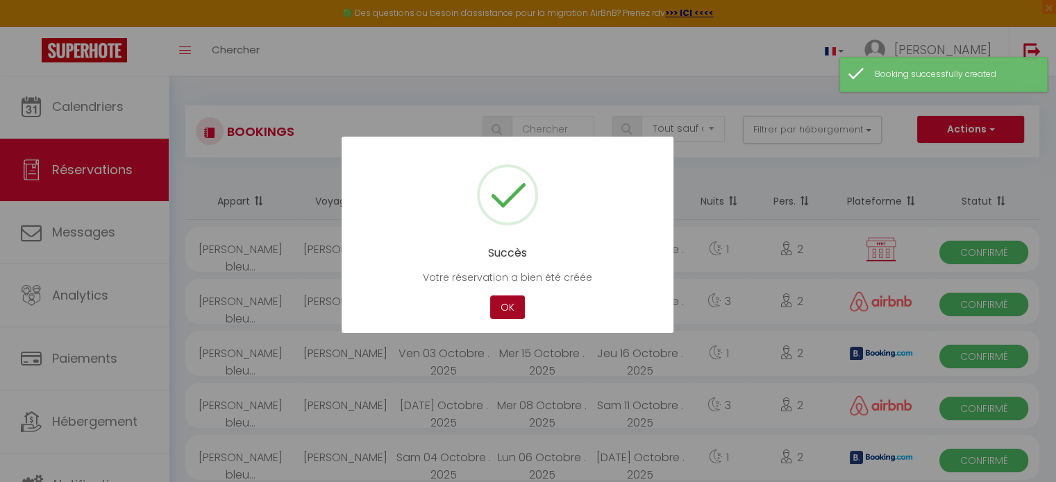
click at [511, 312] on button "OK" at bounding box center [507, 308] width 35 height 24
